Goal: Information Seeking & Learning: Check status

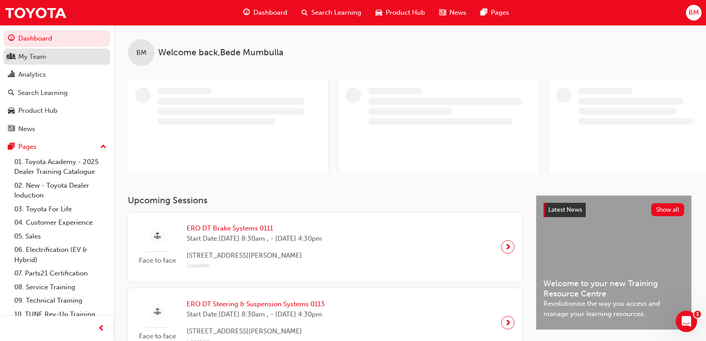
click at [46, 59] on div "My Team" at bounding box center [32, 57] width 28 height 10
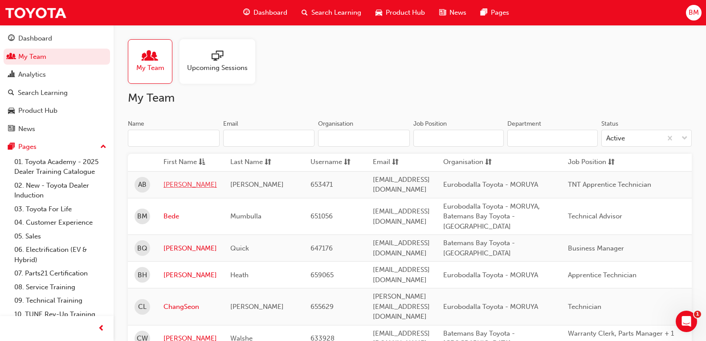
click at [173, 183] on link "[PERSON_NAME]" at bounding box center [189, 184] width 53 height 10
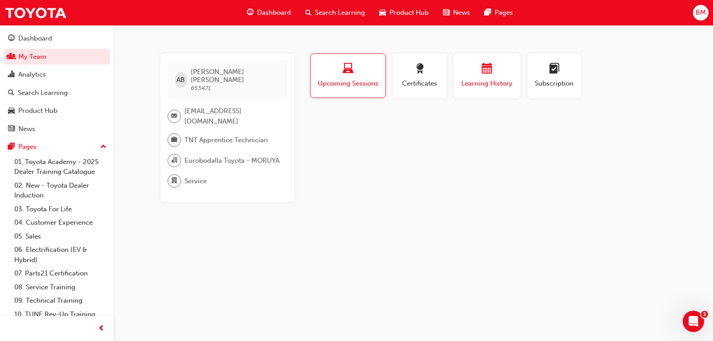
click at [497, 75] on div "button" at bounding box center [486, 70] width 53 height 14
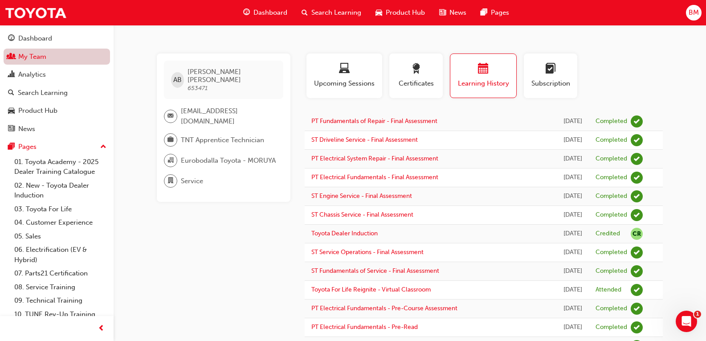
click at [49, 53] on link "My Team" at bounding box center [57, 57] width 106 height 16
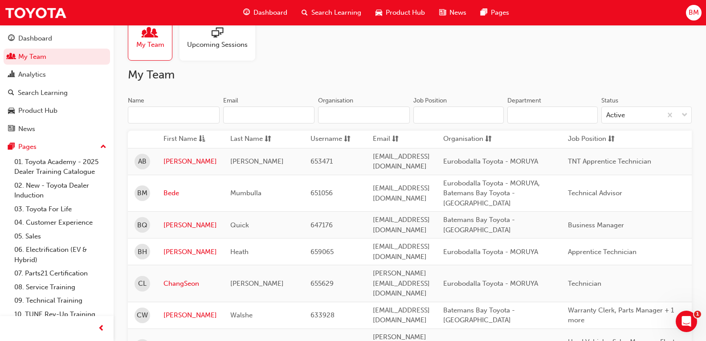
scroll to position [45, 0]
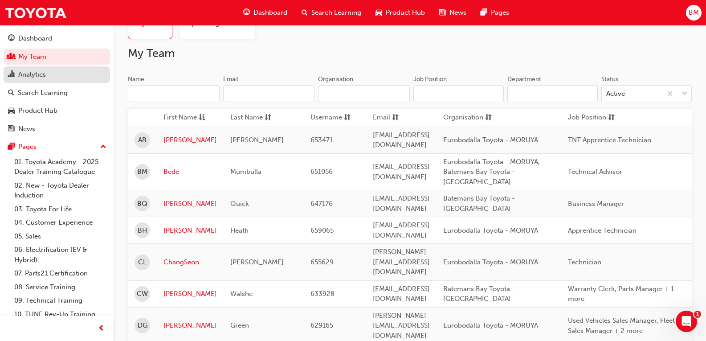
click at [29, 74] on div "Analytics" at bounding box center [32, 74] width 28 height 10
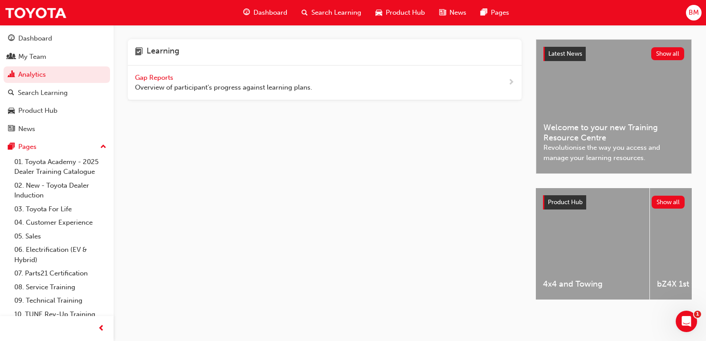
click at [175, 53] on h4 "Learning" at bounding box center [163, 52] width 33 height 12
click at [171, 92] on span "Overview of participant's progress against learning plans." at bounding box center [223, 87] width 177 height 10
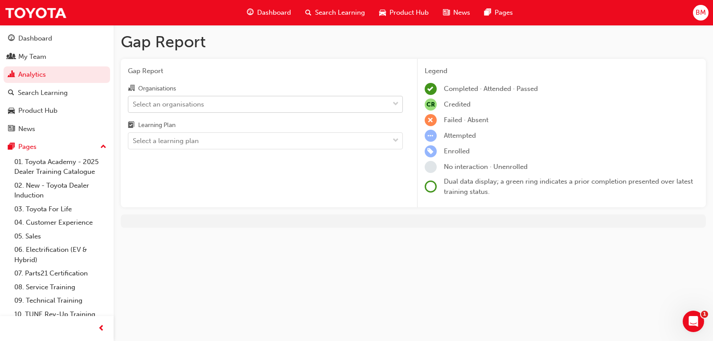
click at [246, 106] on div "Select an organisations" at bounding box center [258, 104] width 261 height 16
click at [134, 106] on input "Organisations Select an organisations" at bounding box center [133, 104] width 1 height 8
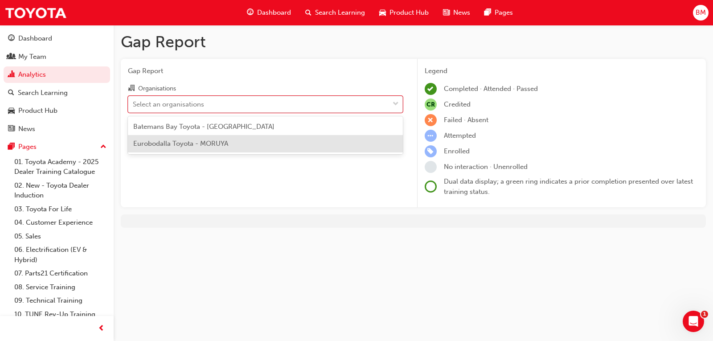
click at [241, 144] on div "Eurobodalla Toyota - MORUYA" at bounding box center [265, 143] width 275 height 17
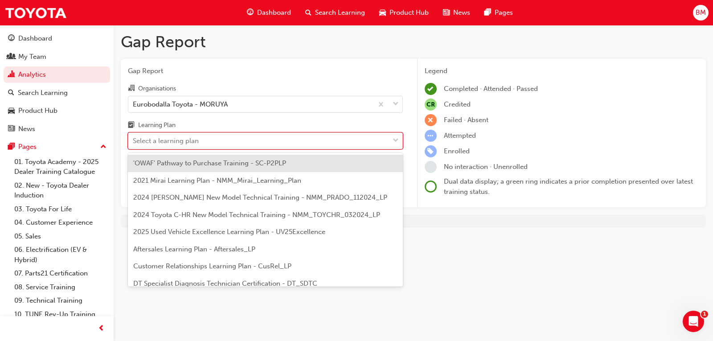
click at [232, 146] on div "Select a learning plan" at bounding box center [258, 141] width 261 height 16
click at [134, 144] on input "Learning Plan option 'OWAF' Pathway to Purchase Training - SC-P2PLP focused, 1 …" at bounding box center [133, 141] width 1 height 8
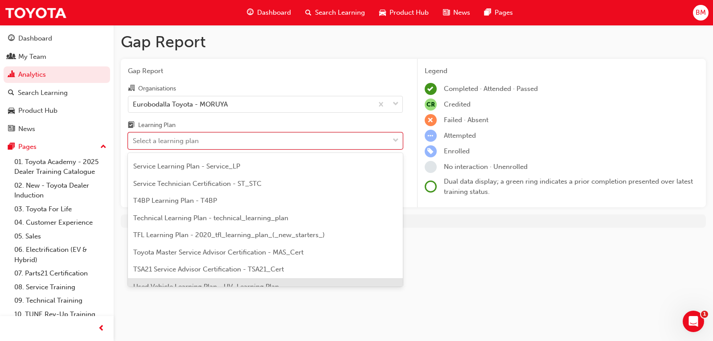
scroll to position [384, 0]
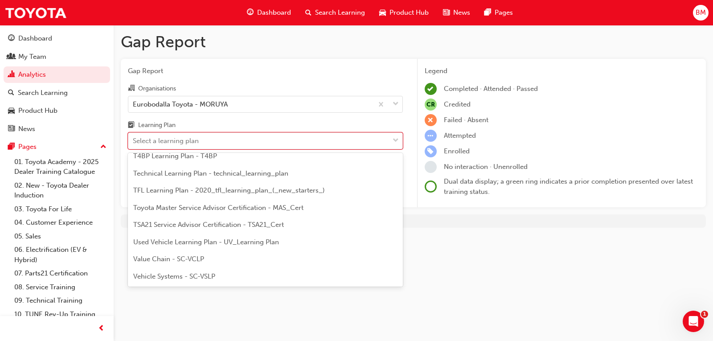
click at [258, 44] on h1 "Gap Report" at bounding box center [413, 42] width 585 height 20
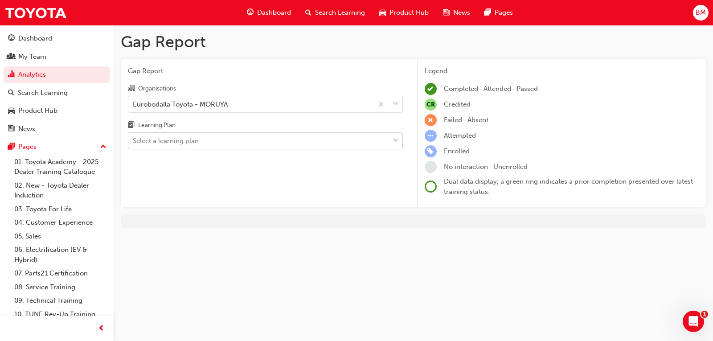
click at [248, 142] on div "Select a learning plan" at bounding box center [258, 141] width 261 height 16
click at [134, 142] on input "Learning Plan Select a learning plan" at bounding box center [133, 141] width 1 height 8
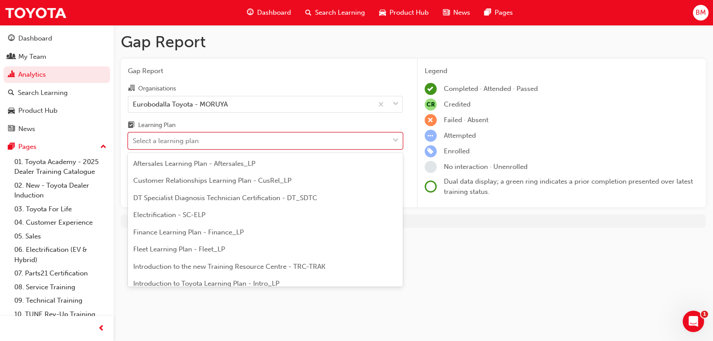
scroll to position [89, 0]
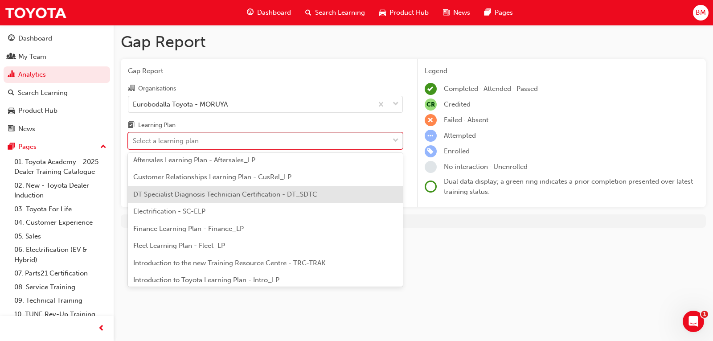
click at [226, 195] on span "DT Specialist Diagnosis Technician Certification - DT_SDTC" at bounding box center [225, 194] width 184 height 8
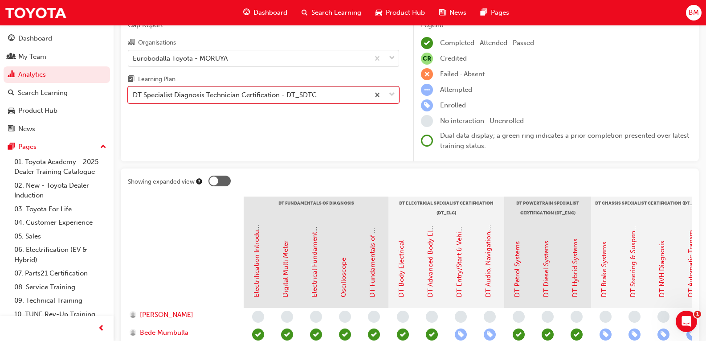
scroll to position [32, 0]
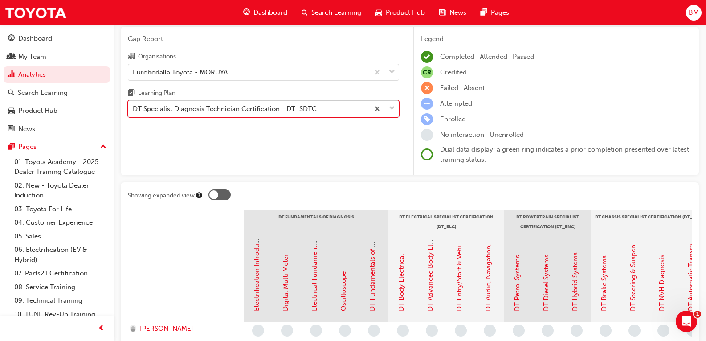
click at [238, 114] on div "DT Specialist Diagnosis Technician Certification - DT_SDTC" at bounding box center [225, 109] width 184 height 10
click at [134, 112] on input "Learning Plan option DT Specialist Diagnosis Technician Certification - DT_SDTC…" at bounding box center [133, 109] width 1 height 8
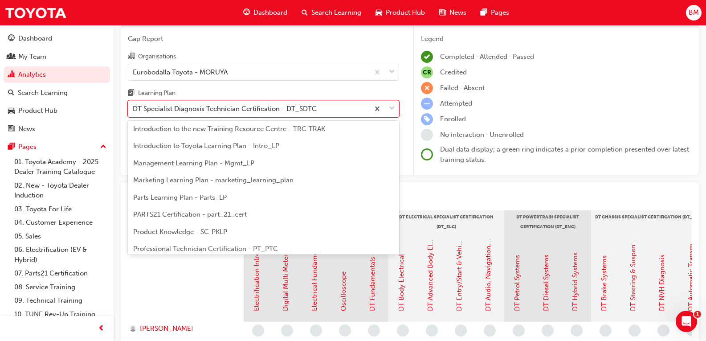
scroll to position [234, 0]
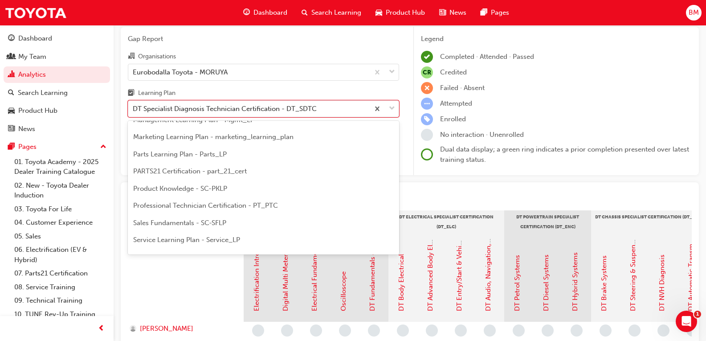
click at [218, 207] on span "Professional Technician Certification - PT_PTC" at bounding box center [205, 205] width 145 height 8
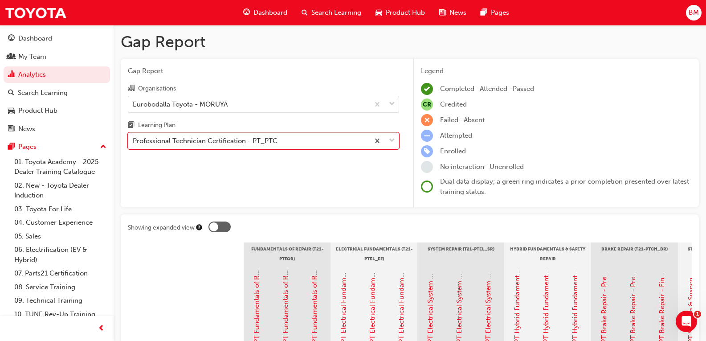
click at [261, 143] on div "Professional Technician Certification - PT_PTC" at bounding box center [205, 141] width 145 height 10
click at [134, 143] on input "Learning Plan option Professional Technician Certification - PT_PTC, selected. …" at bounding box center [133, 141] width 1 height 8
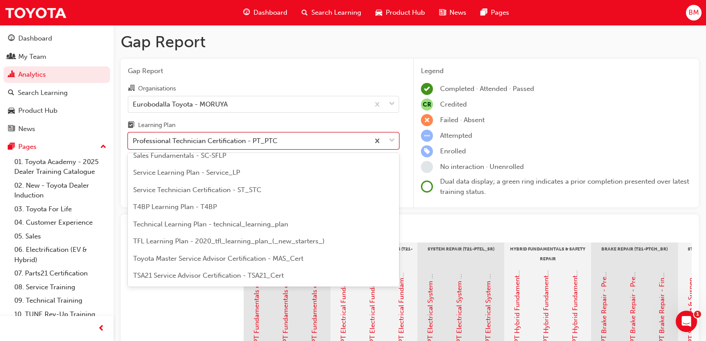
click at [206, 187] on span "Service Technician Certification - ST_STC" at bounding box center [197, 190] width 128 height 8
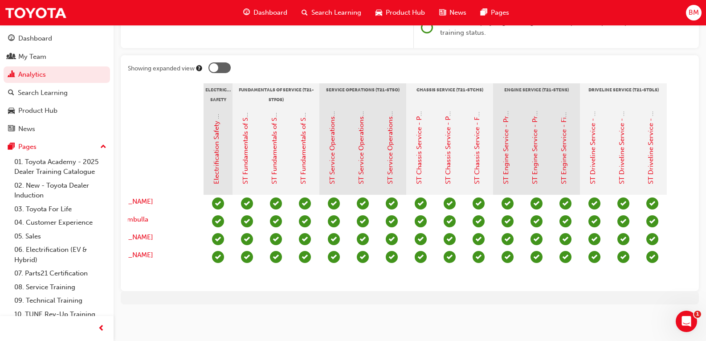
scroll to position [0, 44]
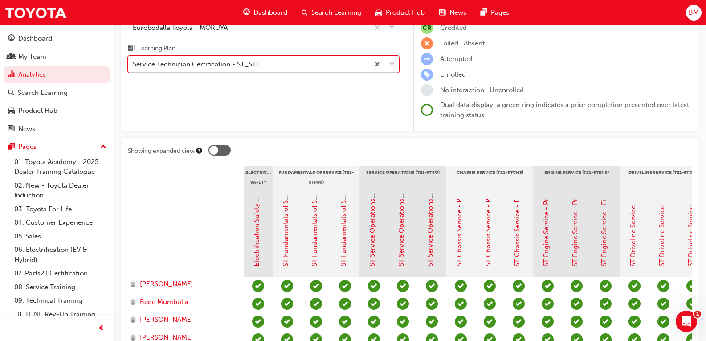
click at [251, 67] on div "Service Technician Certification - ST_STC" at bounding box center [197, 64] width 128 height 10
click at [134, 67] on input "Learning Plan option Service Technician Certification - ST_STC, selected. 0 res…" at bounding box center [133, 64] width 1 height 8
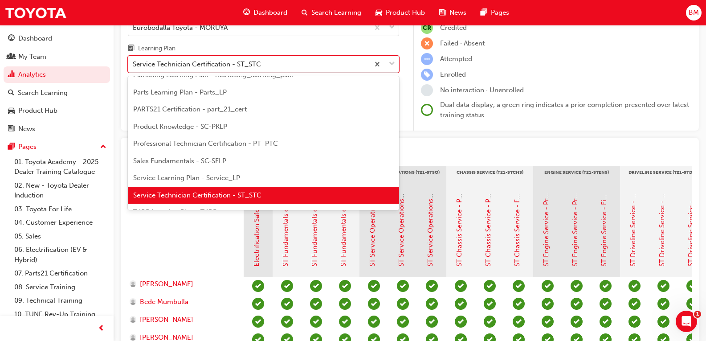
click at [228, 138] on div "Professional Technician Certification - PT_PTC" at bounding box center [263, 143] width 271 height 17
